Goal: Transaction & Acquisition: Purchase product/service

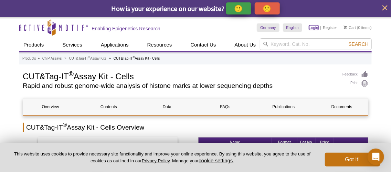
click at [316, 27] on link "Login" at bounding box center [313, 27] width 9 height 5
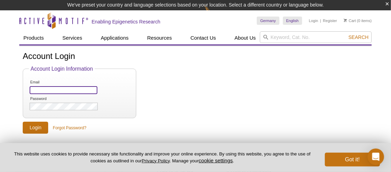
click at [59, 91] on input "Email" at bounding box center [64, 90] width 68 height 8
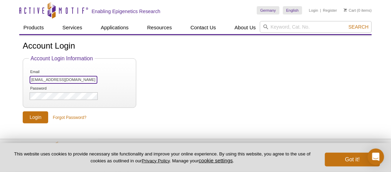
type input "[EMAIL_ADDRESS][DOMAIN_NAME]"
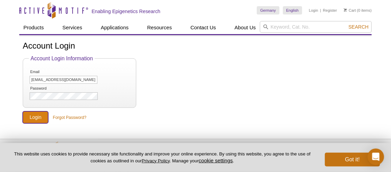
click at [33, 118] on input "Login" at bounding box center [36, 117] width 26 height 12
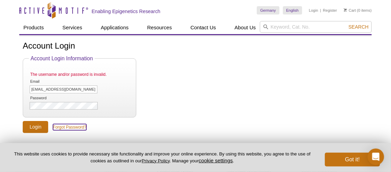
click at [71, 126] on link "Forgot Password?" at bounding box center [69, 127] width 33 height 6
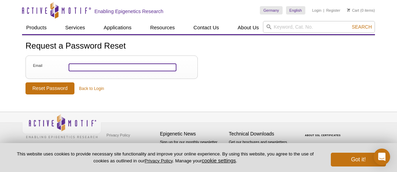
click at [81, 64] on input "Email" at bounding box center [123, 67] width 108 height 8
type input "[EMAIL_ADDRESS][DOMAIN_NAME]"
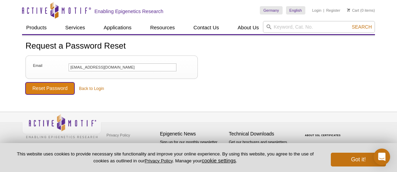
click at [52, 87] on input "Reset Password" at bounding box center [50, 88] width 49 height 12
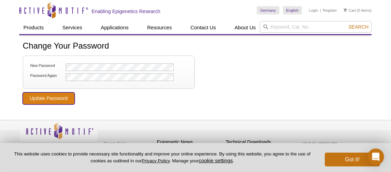
click at [63, 100] on input "Update Password" at bounding box center [49, 98] width 52 height 12
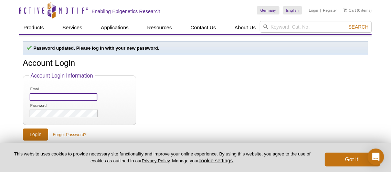
click at [80, 94] on input "Email" at bounding box center [64, 97] width 68 height 8
type input "[EMAIL_ADDRESS][DOMAIN_NAME]"
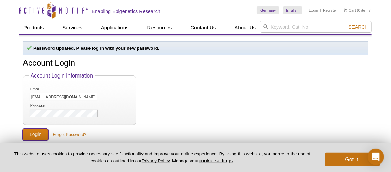
click at [30, 132] on input "Login" at bounding box center [36, 135] width 26 height 12
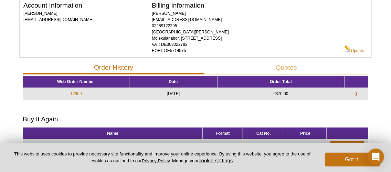
scroll to position [112, 0]
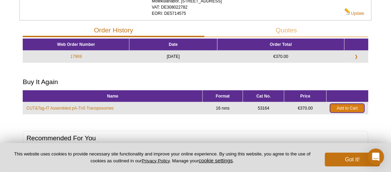
click at [344, 108] on link "Add to Cart" at bounding box center [347, 108] width 34 height 9
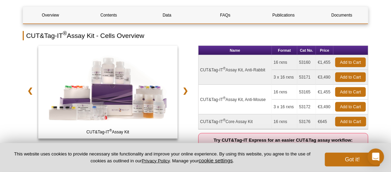
scroll to position [92, 0]
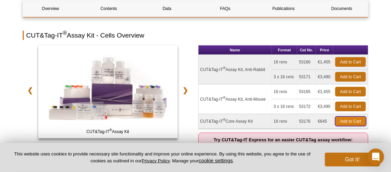
click at [345, 122] on link "Add to Cart" at bounding box center [351, 121] width 31 height 10
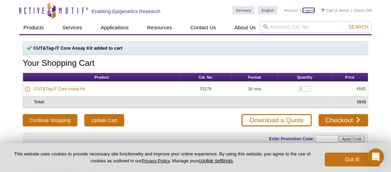
click at [309, 11] on link "Logout" at bounding box center [309, 10] width 12 height 5
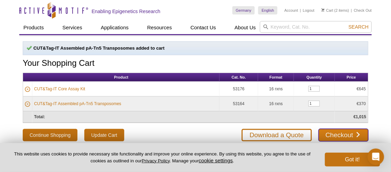
click at [345, 130] on link "Checkout" at bounding box center [344, 135] width 50 height 12
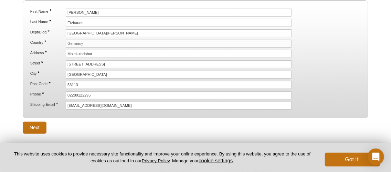
scroll to position [143, 0]
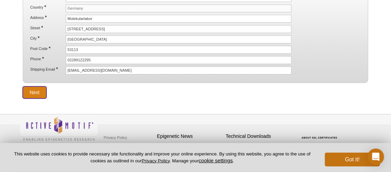
click at [43, 90] on input "Next" at bounding box center [35, 92] width 24 height 12
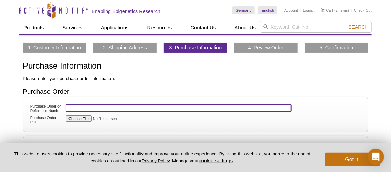
click at [81, 105] on input "Purchase Order or Reference Number" at bounding box center [179, 108] width 226 height 8
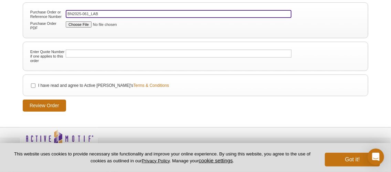
scroll to position [109, 0]
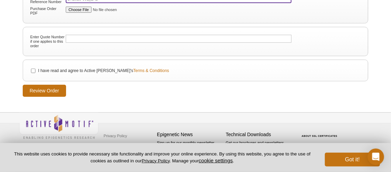
type input "BN2025-061_LAB"
click at [32, 70] on input "I have read and agree to Active Motif's Terms & Conditions" at bounding box center [33, 71] width 4 height 4
checkbox input "true"
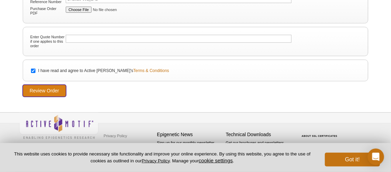
click at [50, 89] on input "Review Order" at bounding box center [44, 91] width 43 height 12
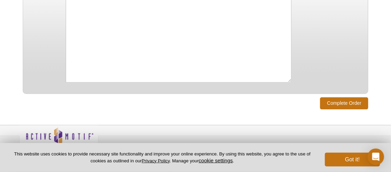
scroll to position [529, 0]
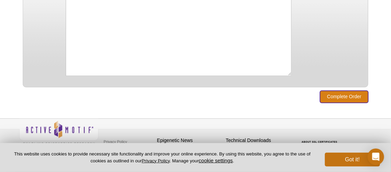
click at [337, 91] on input "Complete Order" at bounding box center [344, 97] width 48 height 12
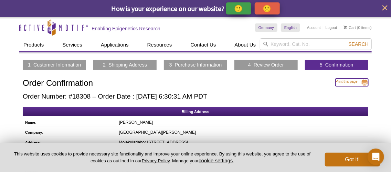
click at [345, 81] on link "Print this page" at bounding box center [352, 83] width 33 height 8
click at [331, 28] on link "Logout" at bounding box center [332, 27] width 12 height 5
